Goal: Task Accomplishment & Management: Manage account settings

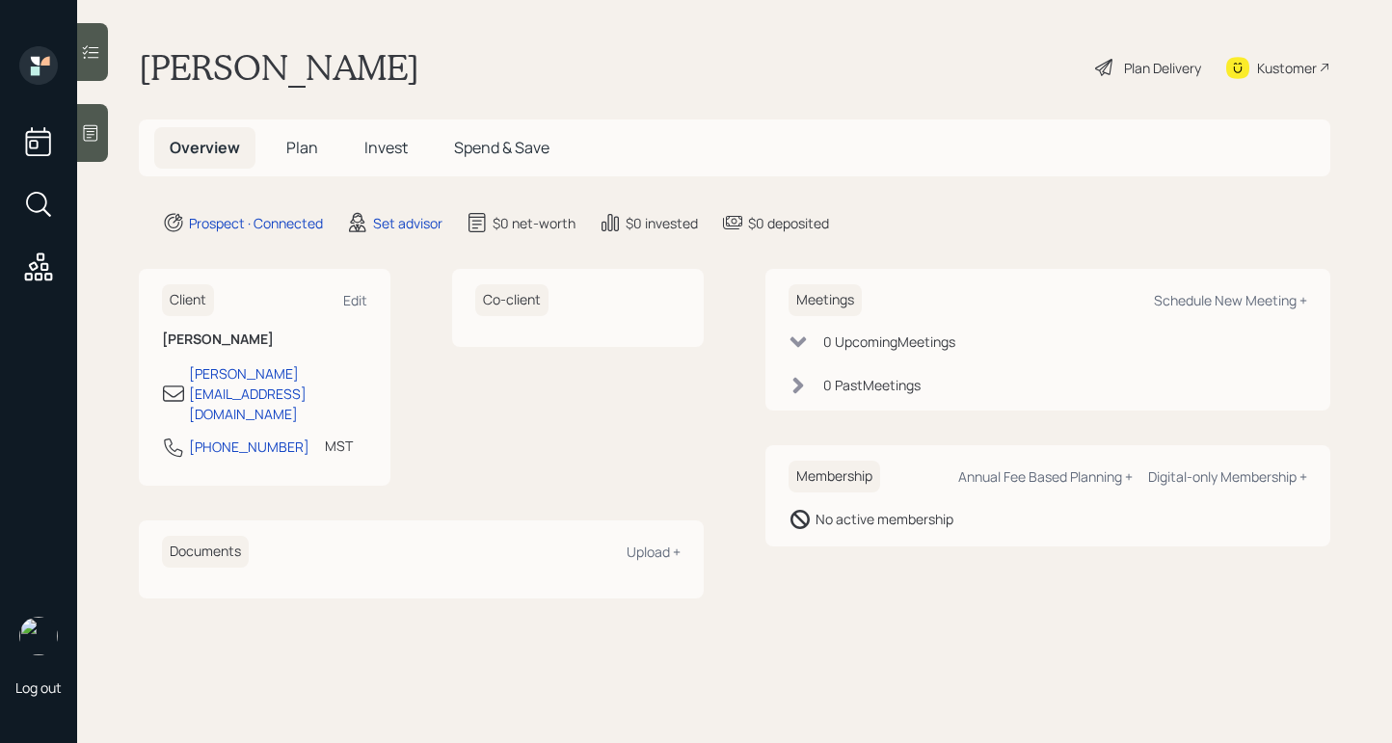
click at [86, 130] on icon at bounding box center [90, 132] width 19 height 19
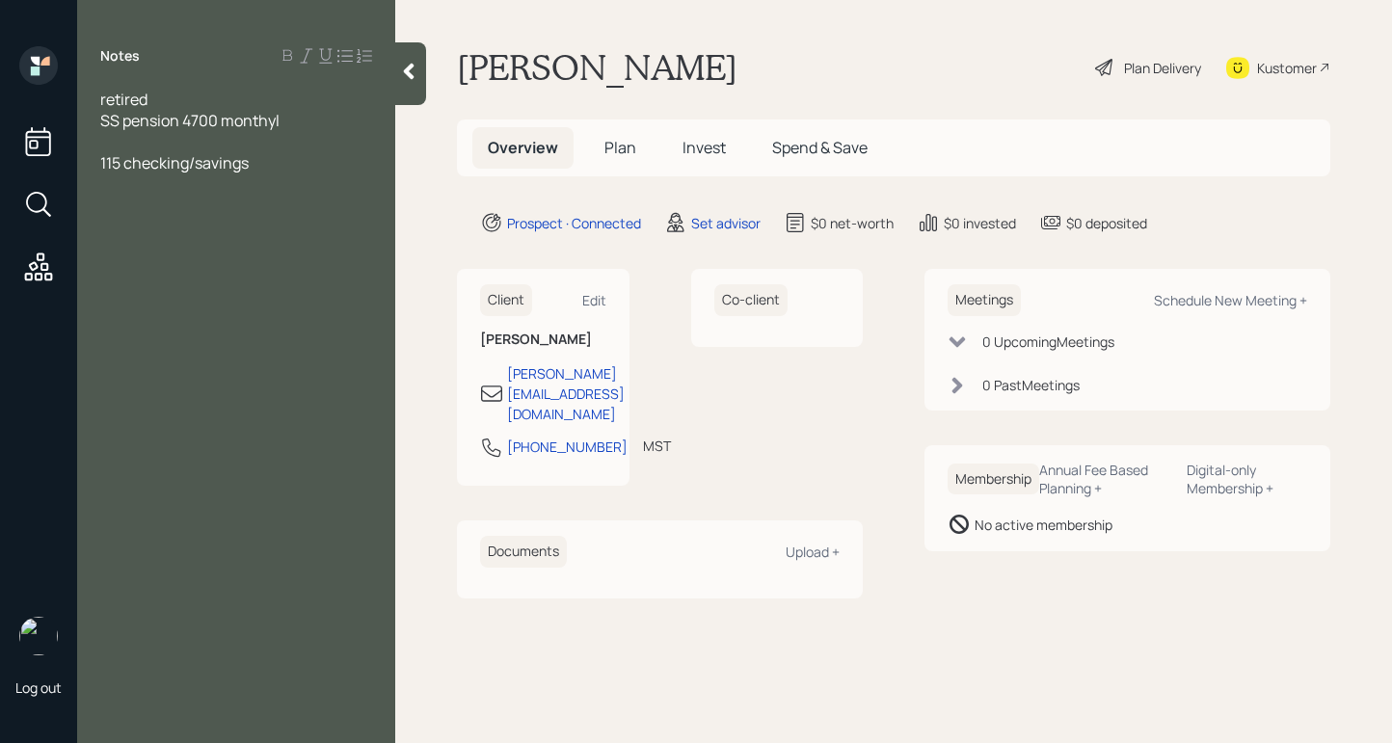
click at [123, 164] on span "115 checking/savings" at bounding box center [174, 162] width 148 height 21
click at [329, 158] on div "115K checking/savings" at bounding box center [236, 162] width 272 height 21
click at [319, 184] on span "$ for granddaughter - lived wit hhim for 20 yerars goignot college" at bounding box center [227, 195] width 254 height 42
click at [228, 207] on span "$ for granddaughter - lived with him for 20 years goignot college" at bounding box center [227, 195] width 254 height 42
click at [356, 221] on div "Notes retired SS pension 4700 monthly 115K checking/savings $ for granddaughter…" at bounding box center [236, 383] width 318 height 674
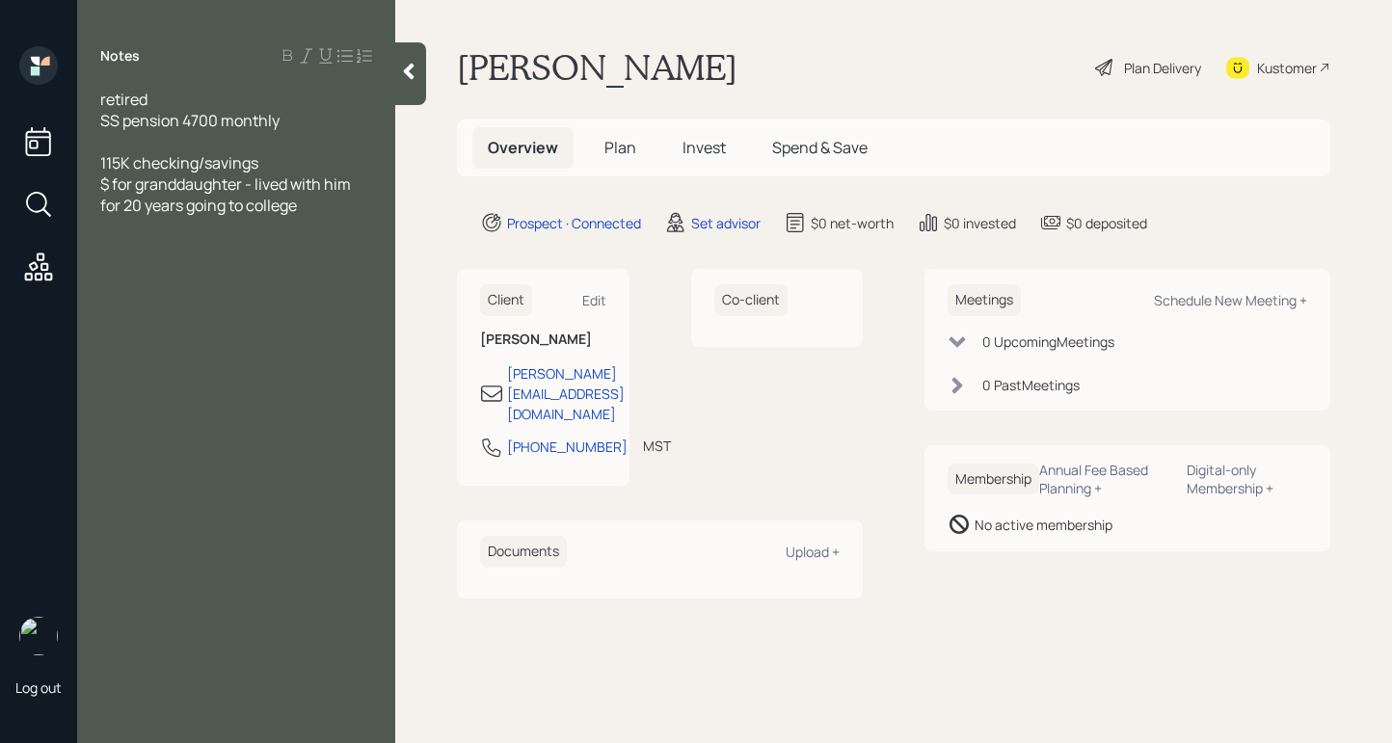
click at [355, 215] on div "Notes retired SS pension 4700 monthly 115K checking/savings $ for granddaughter…" at bounding box center [236, 383] width 318 height 674
click at [315, 207] on div "$ for granddaughter - lived with him for 20 years going to college" at bounding box center [236, 195] width 272 height 42
click at [356, 254] on div "wants to put 30K for investments" at bounding box center [236, 247] width 272 height 21
click at [180, 96] on div "retired" at bounding box center [236, 99] width 272 height 21
click at [310, 119] on div "SS pension 4700 monthly" at bounding box center [236, 120] width 272 height 21
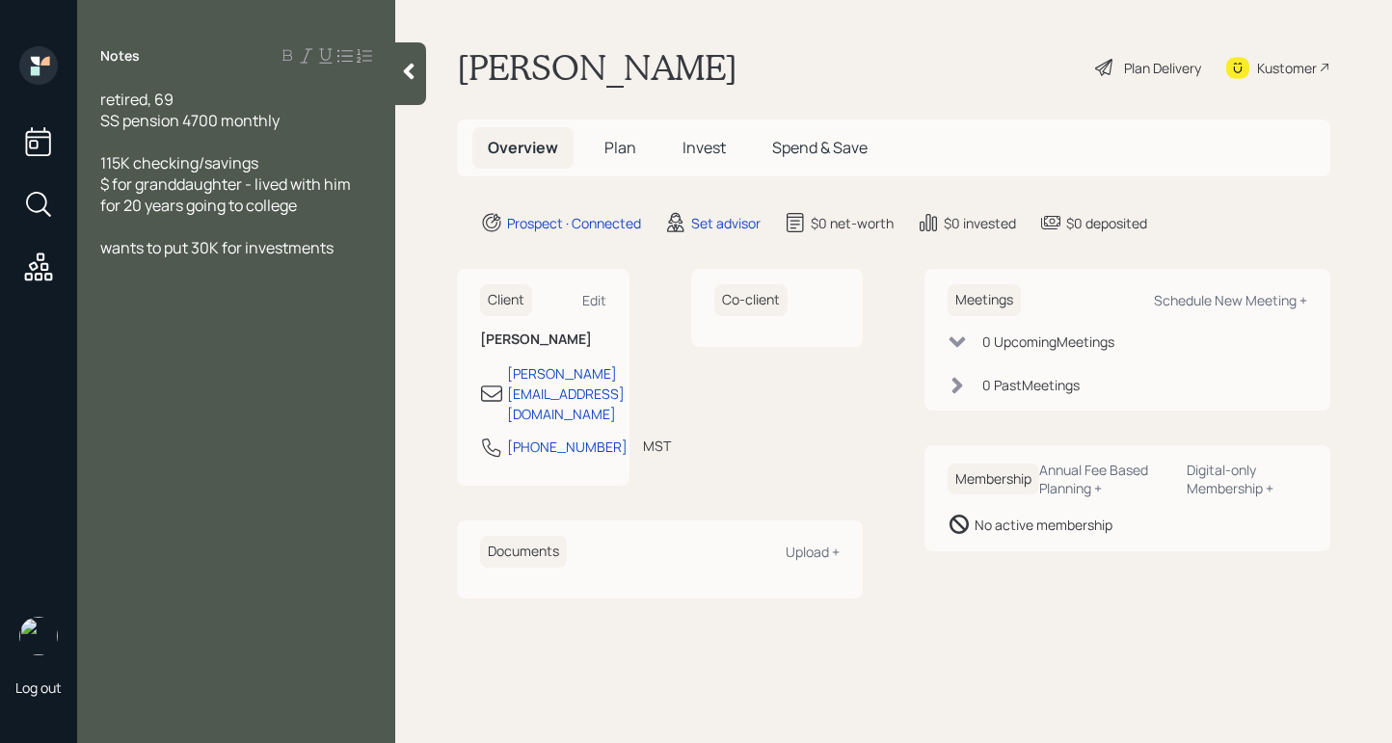
click at [326, 206] on div "$ for granddaughter - lived with him for 20 years going to college" at bounding box center [236, 195] width 272 height 42
click at [206, 234] on div "$ for granddaughter - lived with him for 20 years going to college every quarte…" at bounding box center [236, 206] width 272 height 64
click at [123, 163] on span "115K checking/savings" at bounding box center [179, 162] width 158 height 21
click at [348, 262] on div "wants to put 30K for investments" at bounding box center [236, 268] width 272 height 21
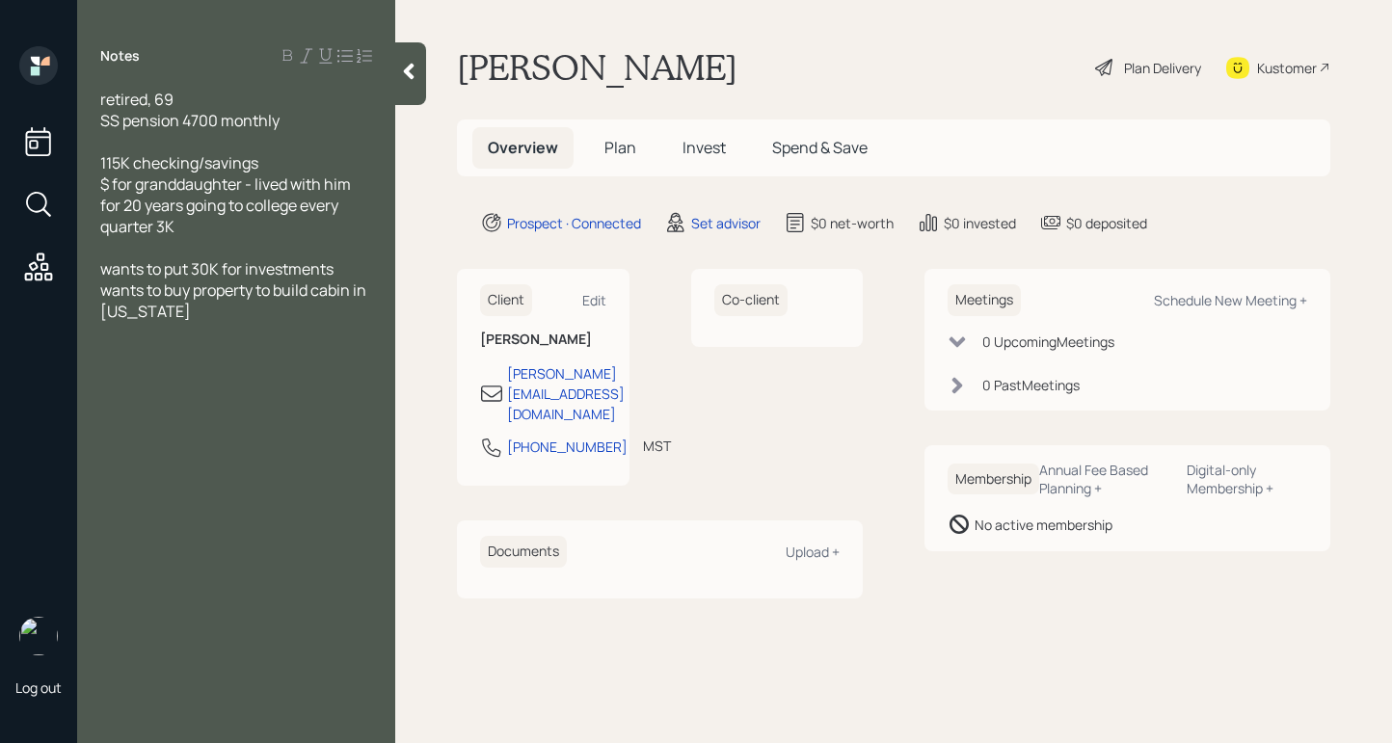
click at [221, 95] on div "retired, 69" at bounding box center [236, 99] width 272 height 21
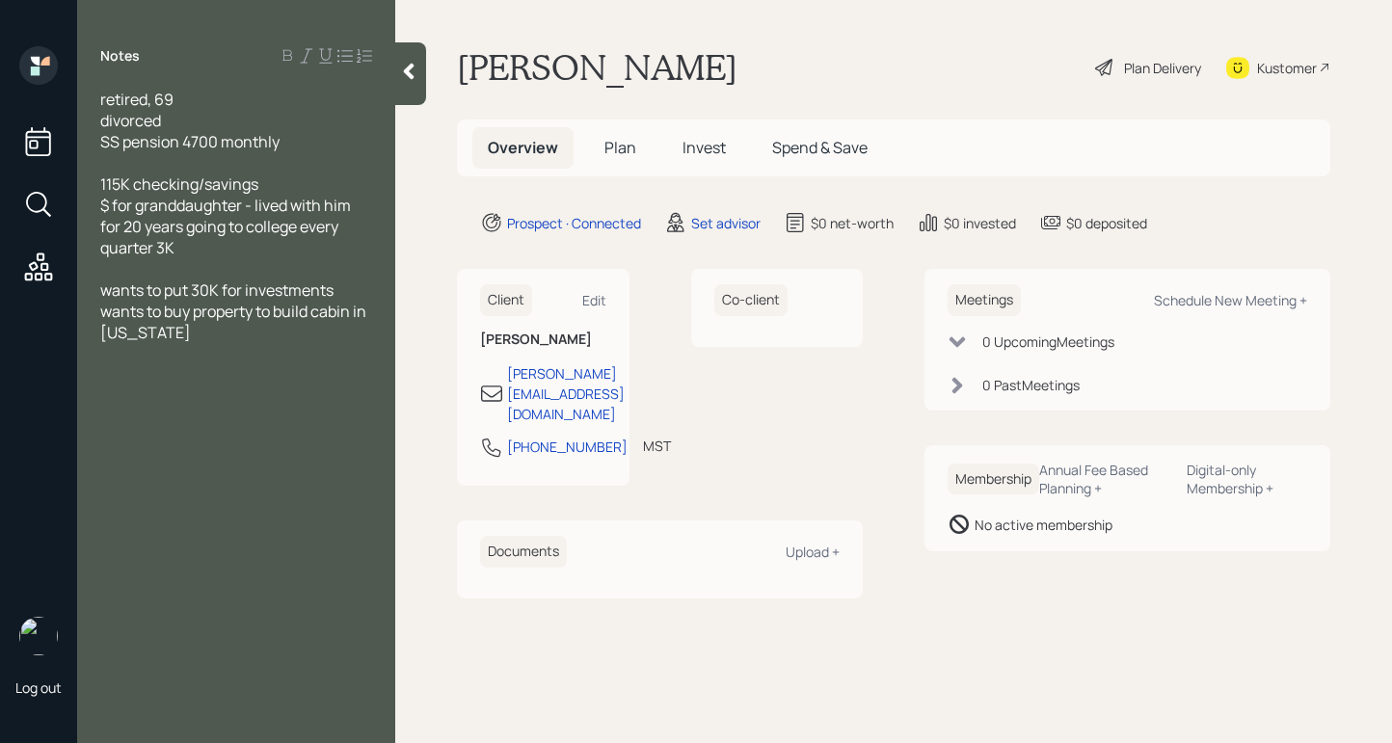
click at [202, 331] on div "wants to buy property to build cabin in [US_STATE]" at bounding box center [236, 322] width 272 height 42
click at [218, 128] on div "divorced" at bounding box center [236, 120] width 272 height 21
click at [175, 340] on div "wants to buy property to build cabin in [US_STATE]" at bounding box center [236, 322] width 272 height 42
click at [307, 447] on div "own, no mortgage value" at bounding box center [236, 438] width 272 height 21
click at [130, 441] on span "own, no mortgage value, 70-80K mobile home" at bounding box center [216, 449] width 232 height 42
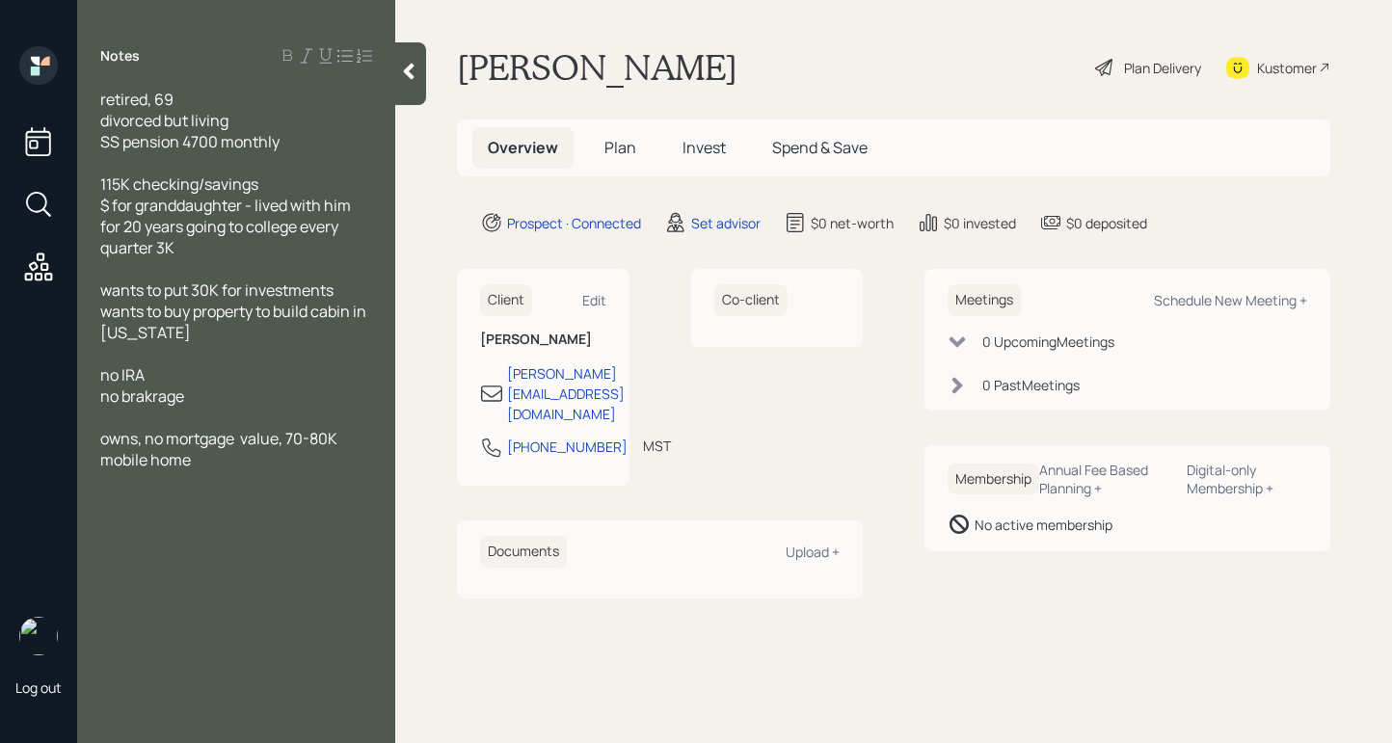
click at [249, 467] on div "owns, no mortgage value, 70-80K mobile home" at bounding box center [236, 449] width 272 height 42
click at [265, 458] on div "owns, no mortgage value, 70-80K mobile home" at bounding box center [236, 449] width 272 height 42
drag, startPoint x: 240, startPoint y: 545, endPoint x: 149, endPoint y: 550, distance: 90.8
click at [149, 551] on div "no car payments" at bounding box center [236, 544] width 272 height 21
click at [1244, 298] on div "Schedule New Meeting +" at bounding box center [1230, 300] width 153 height 18
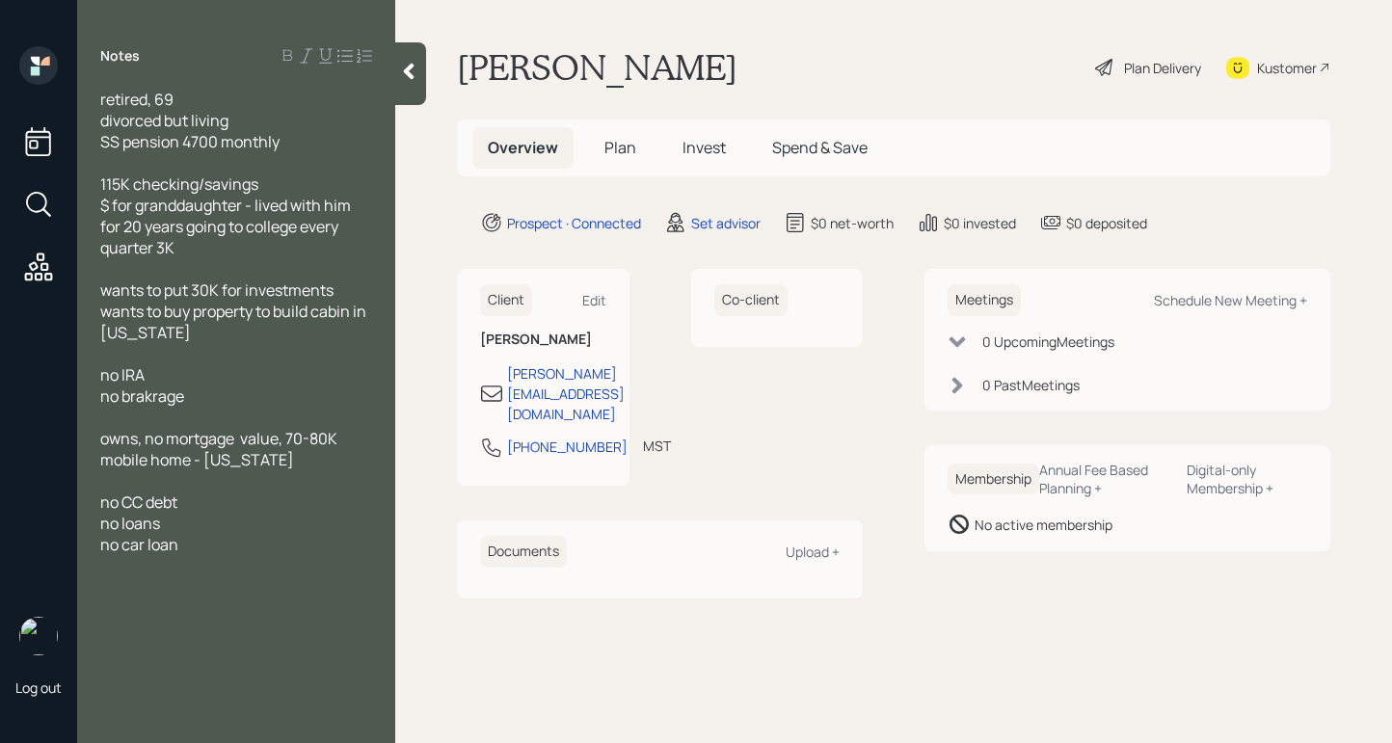
select select "round-[PERSON_NAME]"
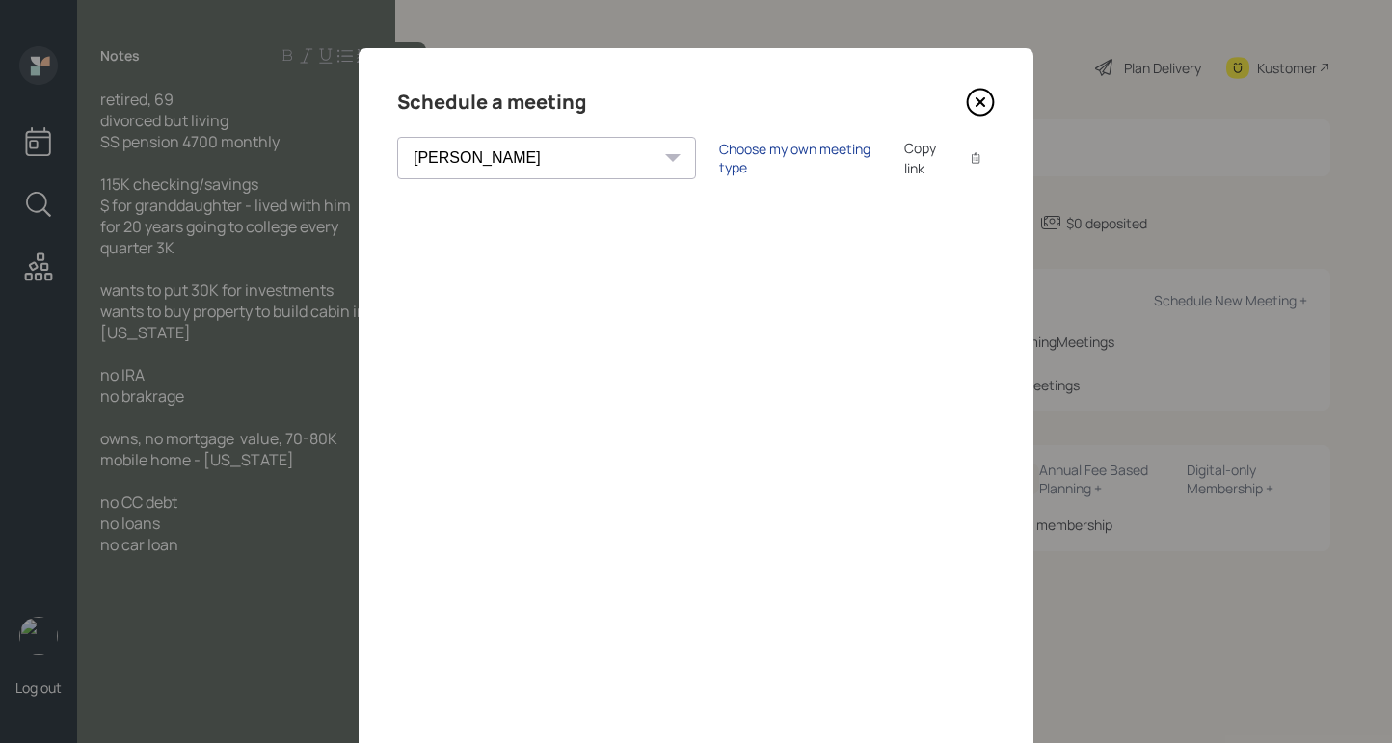
click at [719, 164] on div "Choose my own meeting type" at bounding box center [800, 158] width 162 height 37
click at [972, 96] on icon at bounding box center [980, 102] width 29 height 29
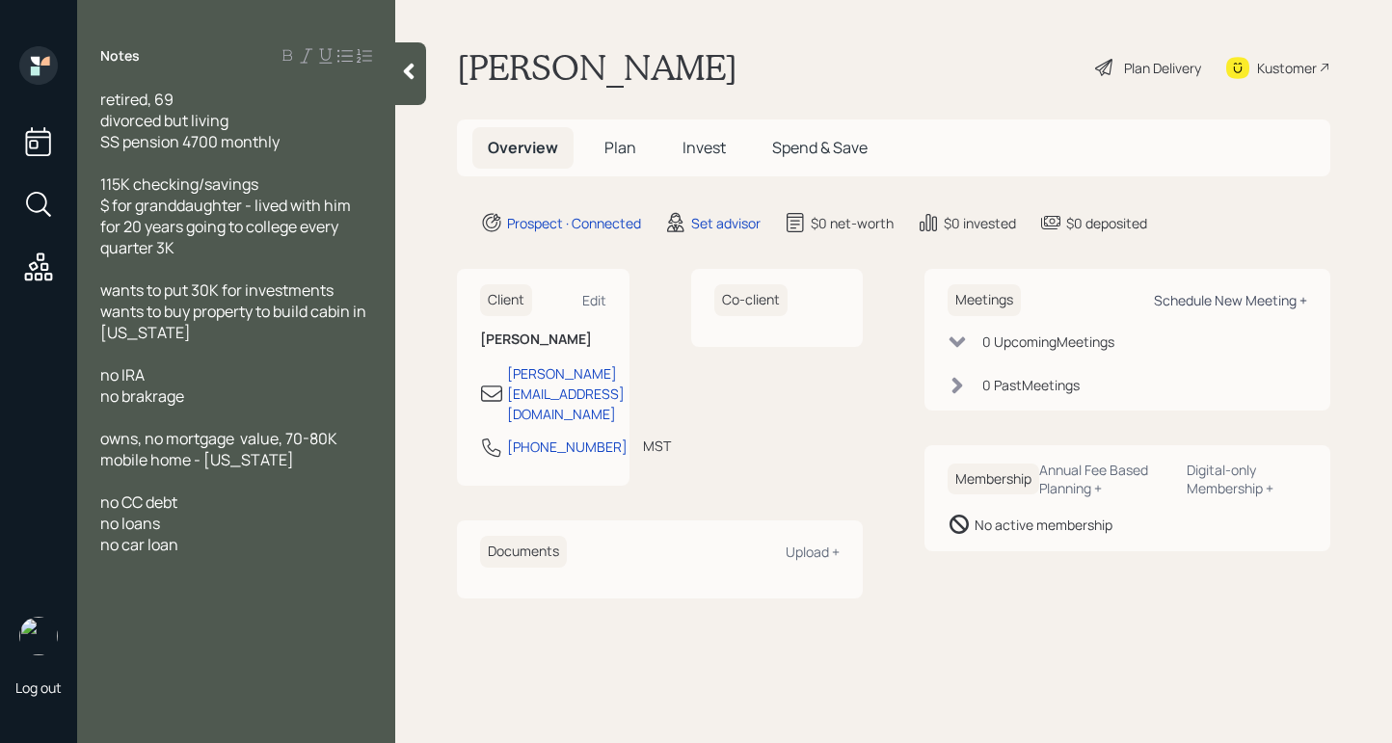
click at [1184, 296] on div "Schedule New Meeting +" at bounding box center [1230, 300] width 153 height 18
select select "round-[PERSON_NAME]"
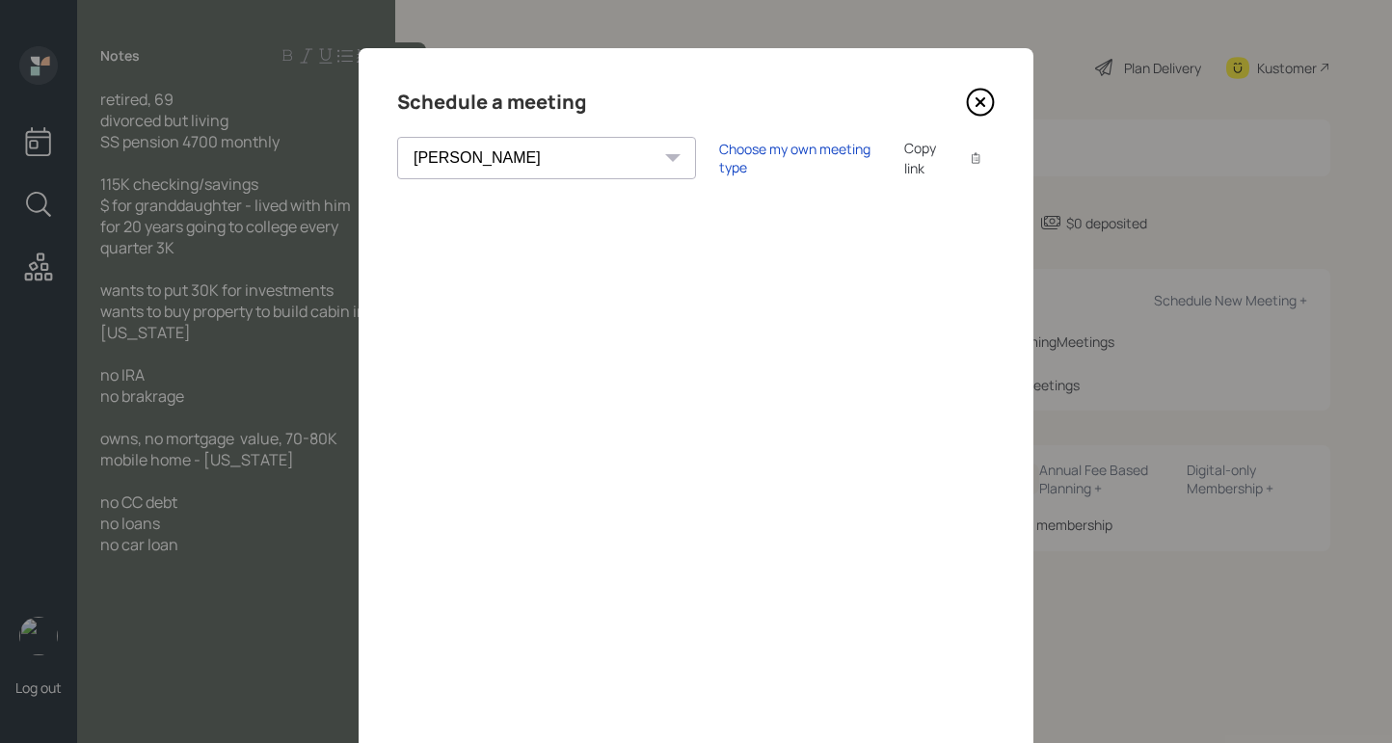
scroll to position [124, 0]
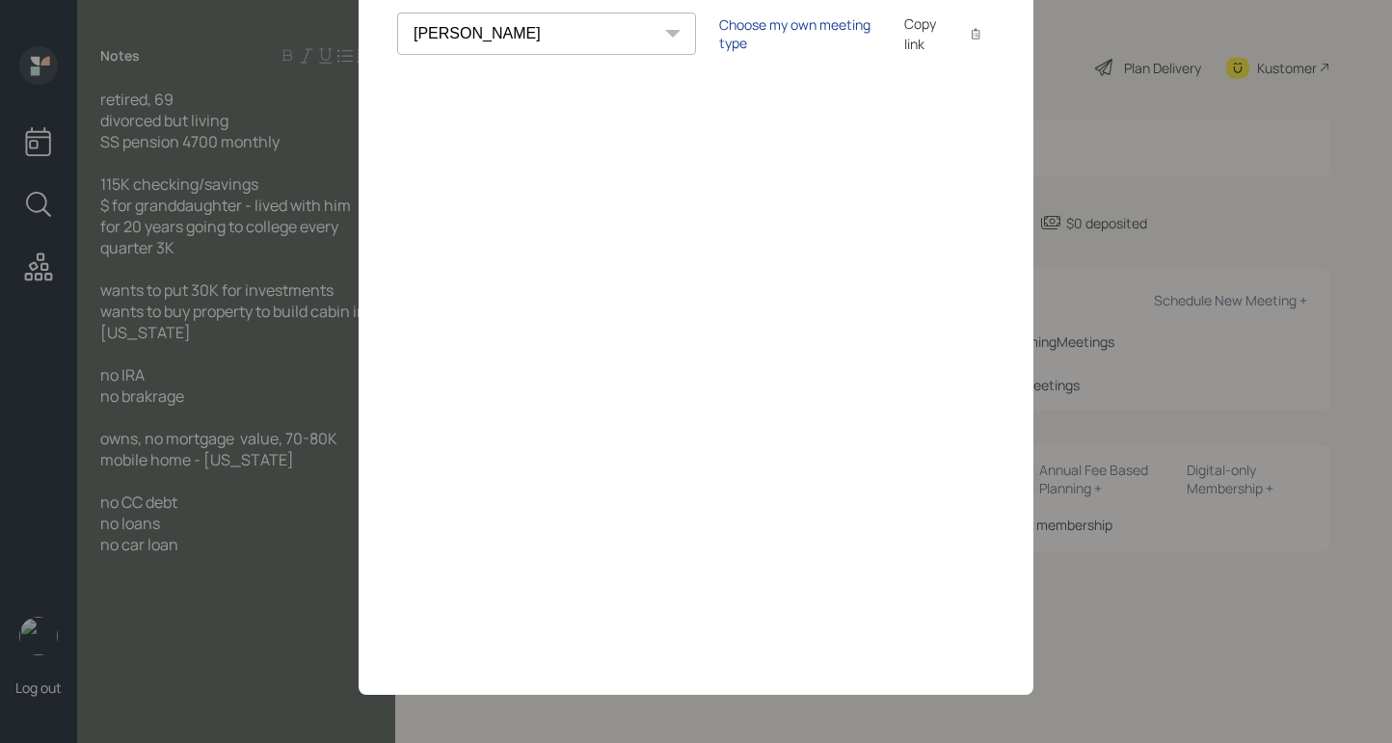
click at [719, 32] on div "Choose my own meeting type" at bounding box center [800, 33] width 162 height 37
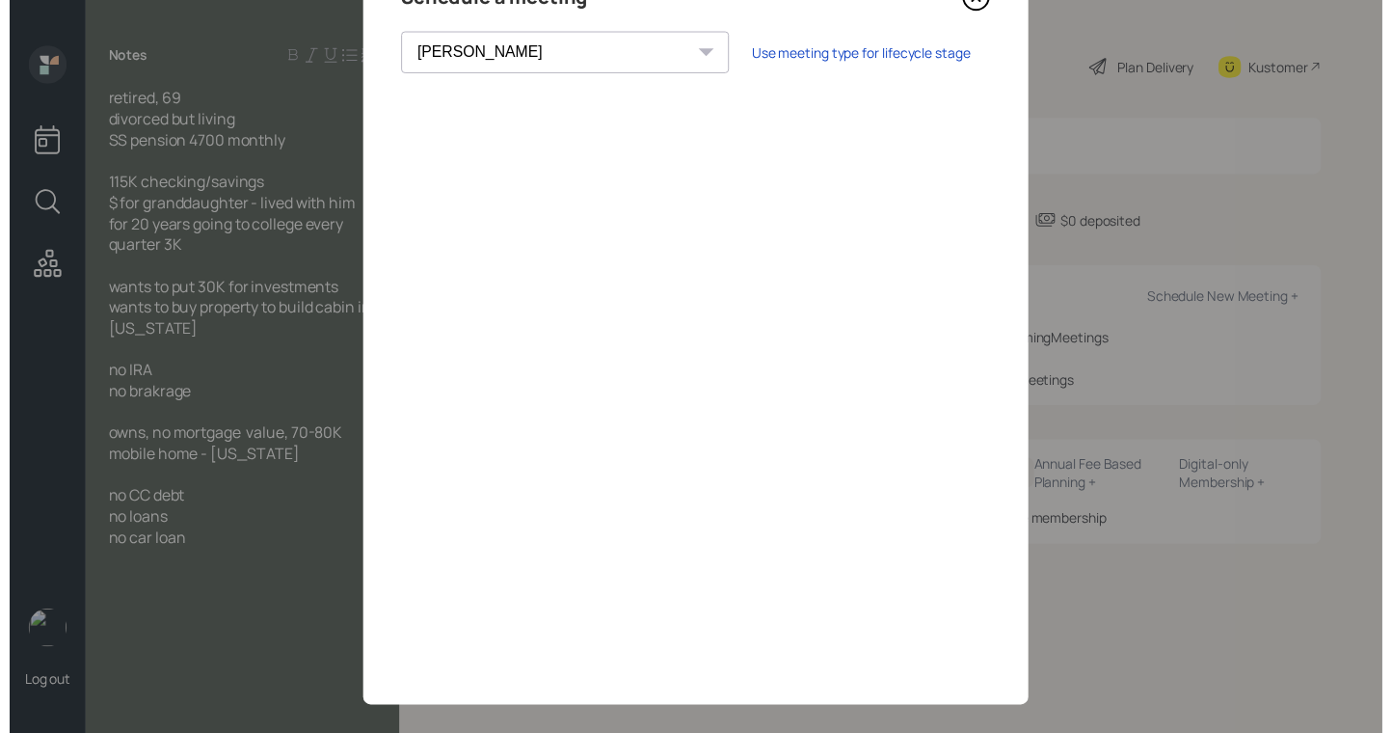
scroll to position [0, 0]
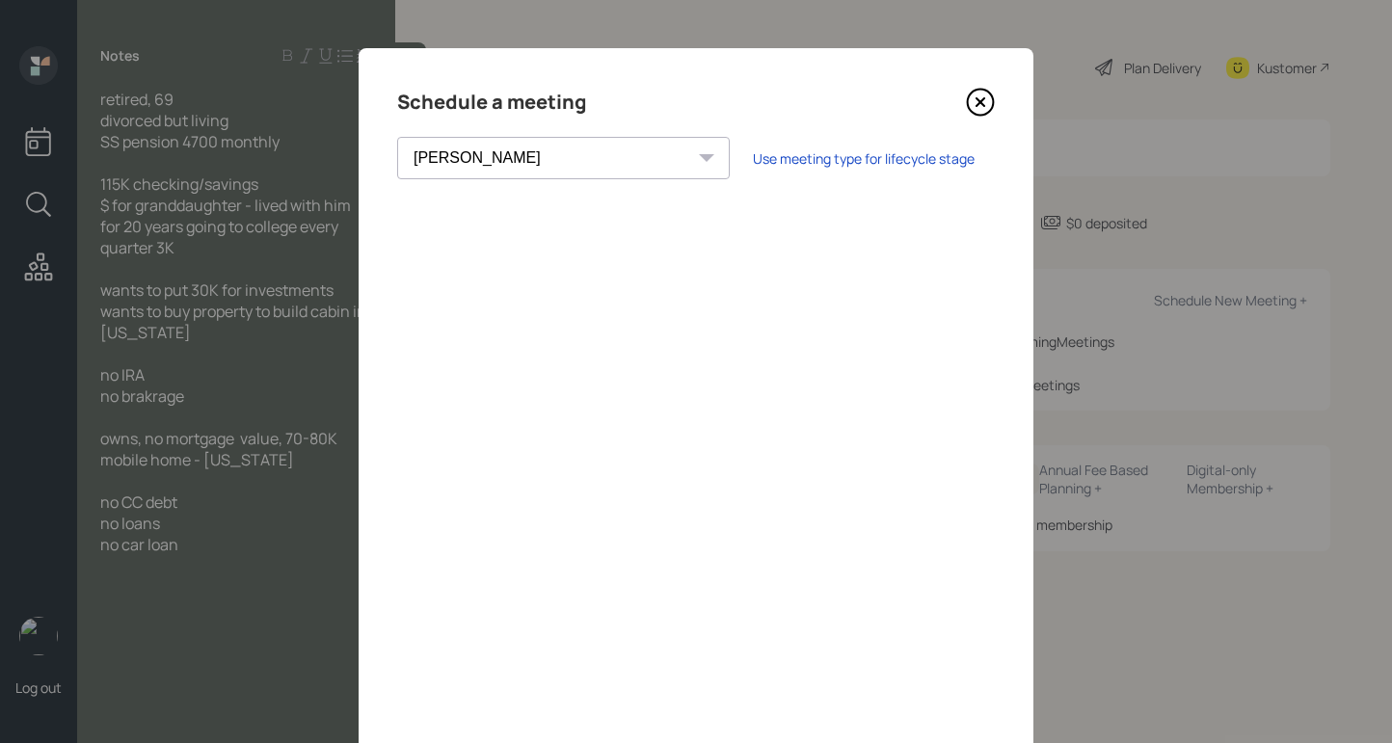
click at [973, 92] on icon at bounding box center [980, 102] width 29 height 29
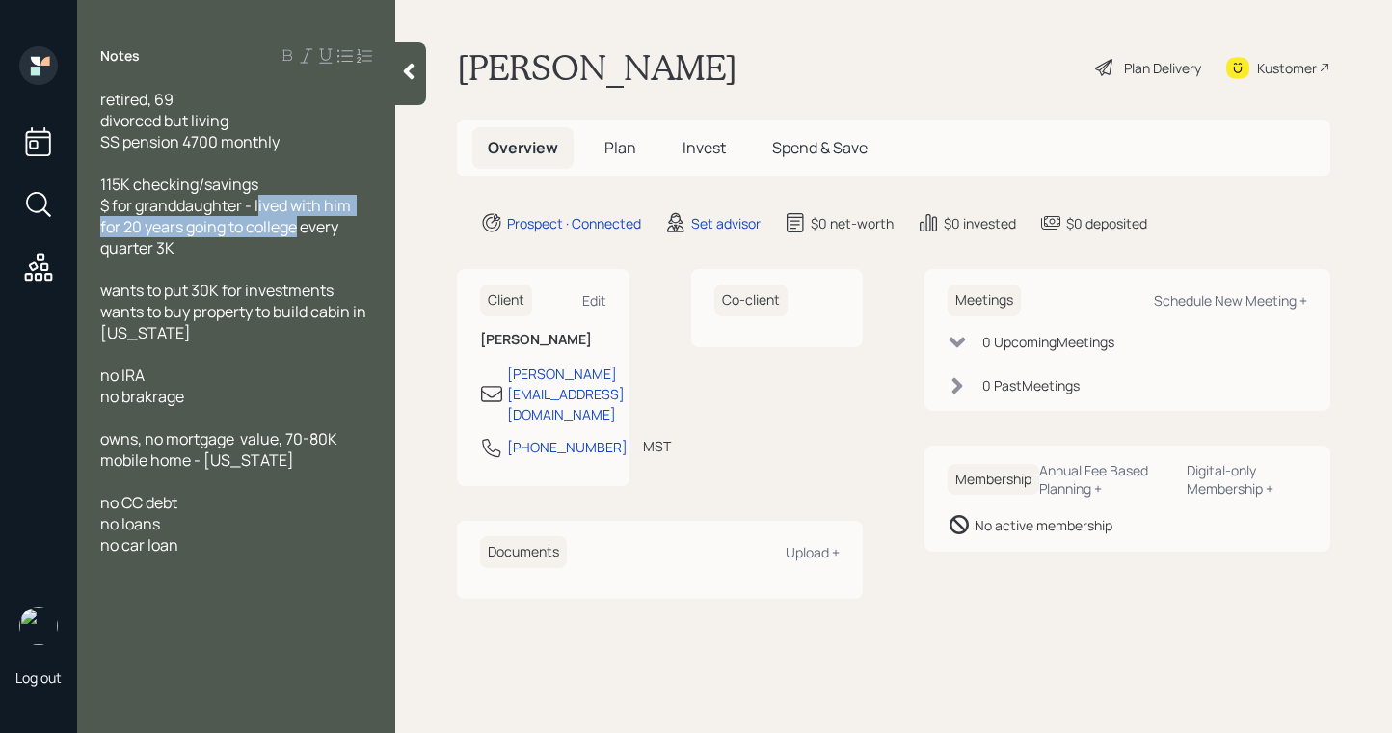
drag, startPoint x: 298, startPoint y: 227, endPoint x: 257, endPoint y: 202, distance: 47.1
click at [257, 202] on span "$ for granddaughter - lived with him for 20 years going to college every quarte…" at bounding box center [227, 227] width 254 height 64
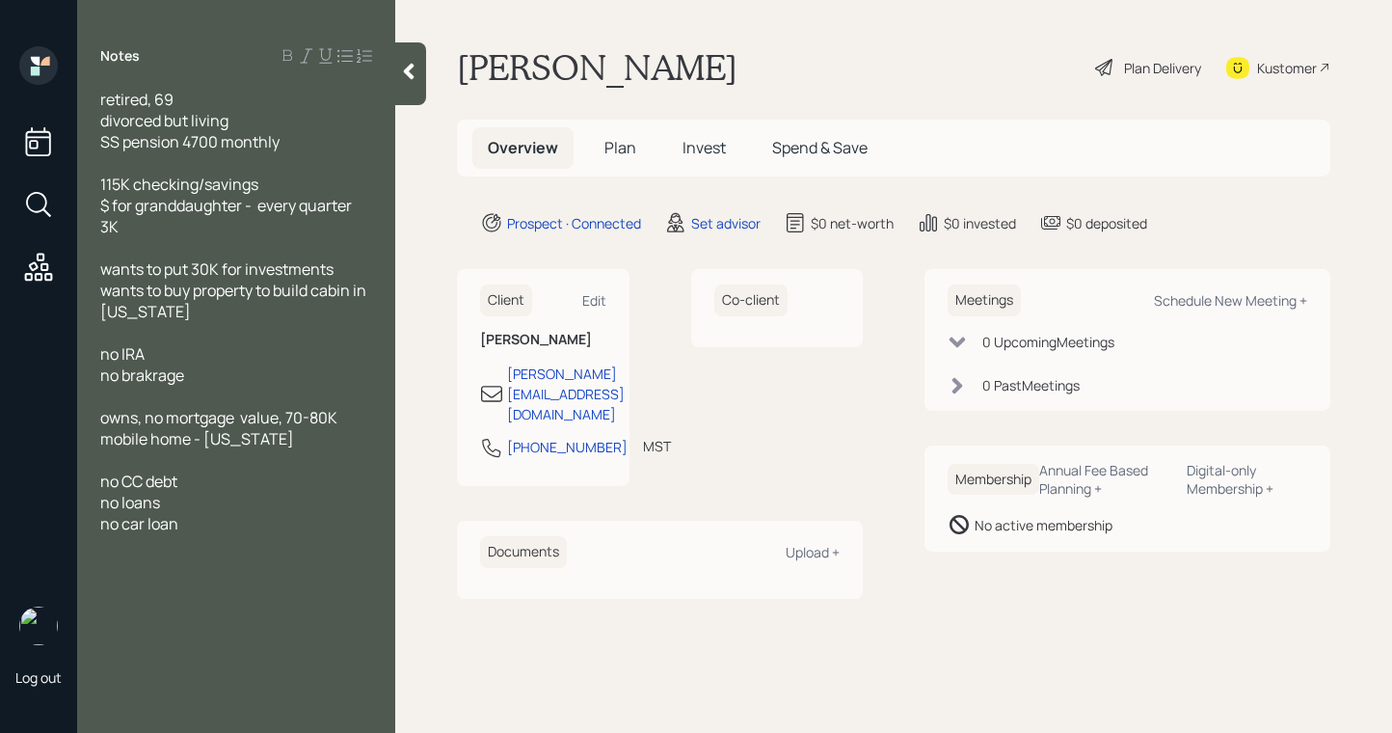
click at [372, 200] on div "$ for granddaughter - every quarter 3K" at bounding box center [236, 216] width 272 height 42
